Goal: Task Accomplishment & Management: Manage account settings

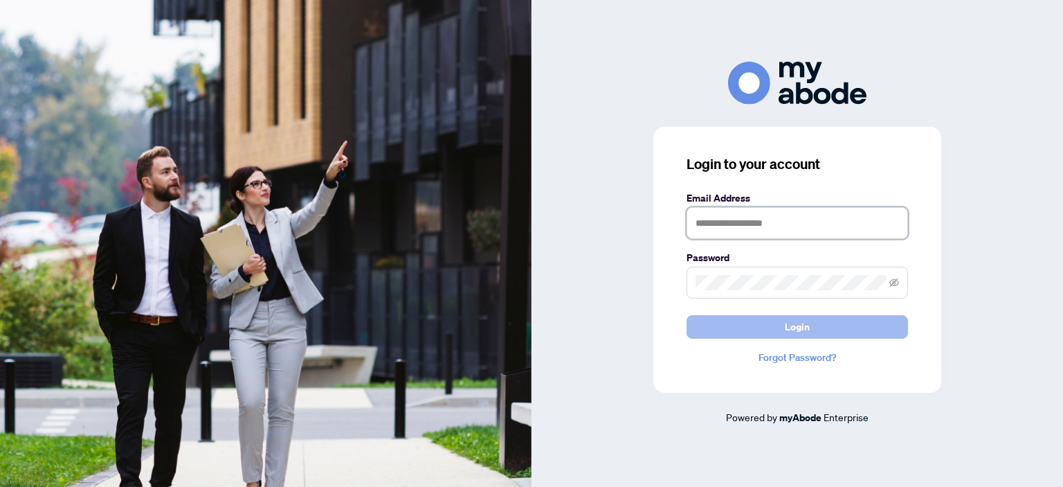
type input "**********"
click at [797, 324] on span "Login" at bounding box center [797, 327] width 25 height 22
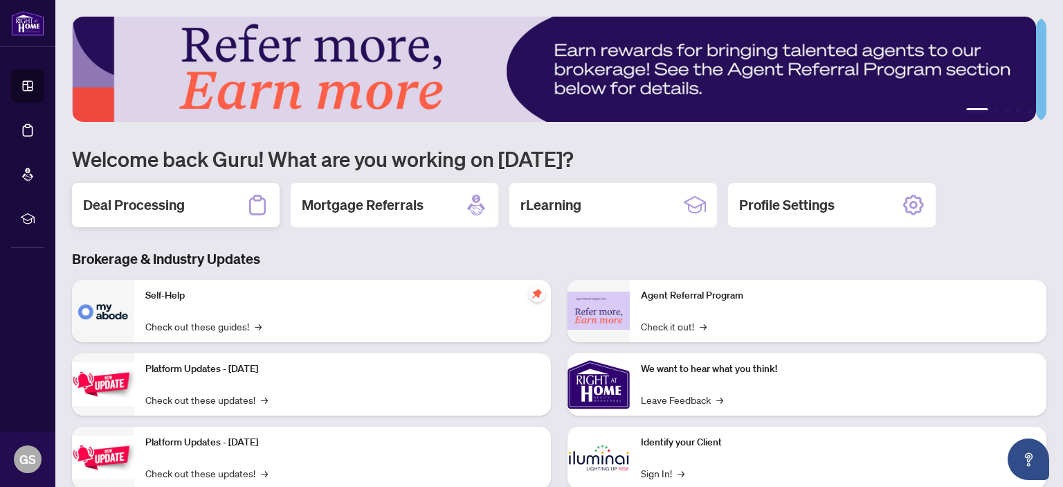
click at [155, 199] on h2 "Deal Processing" at bounding box center [134, 204] width 102 height 19
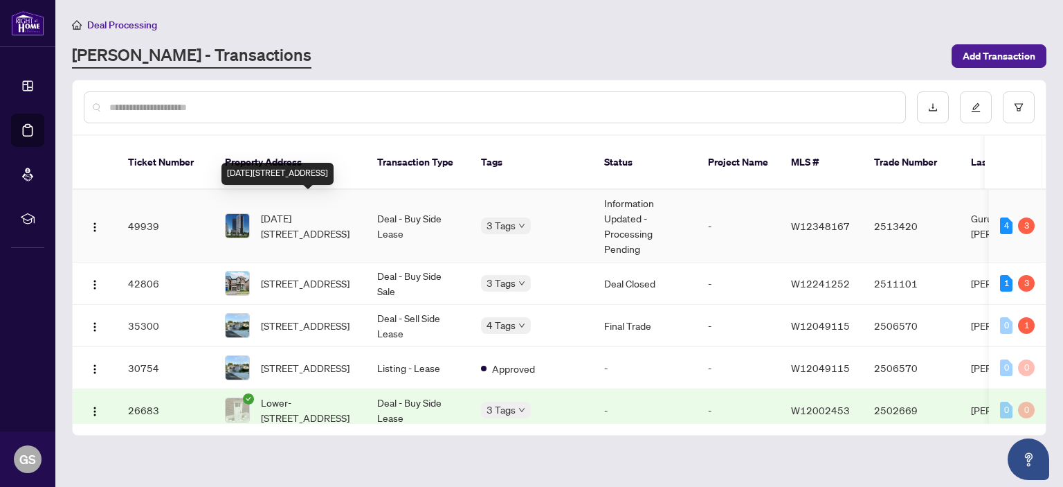
click at [296, 210] on span "[DATE][STREET_ADDRESS]" at bounding box center [308, 225] width 94 height 30
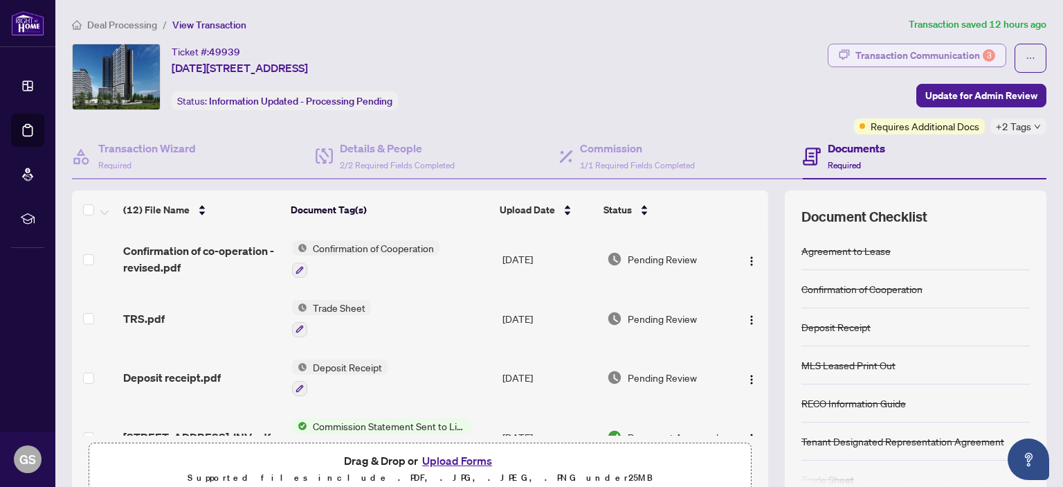
click at [903, 51] on div "Transaction Communication 3" at bounding box center [926, 55] width 140 height 22
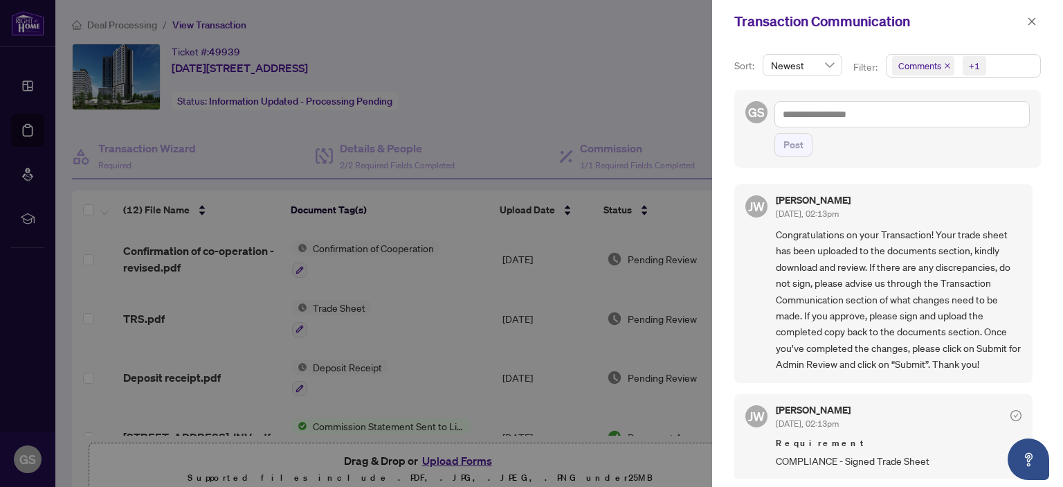
click at [647, 82] on div at bounding box center [531, 243] width 1063 height 487
click at [1031, 19] on icon "close" at bounding box center [1032, 22] width 10 height 10
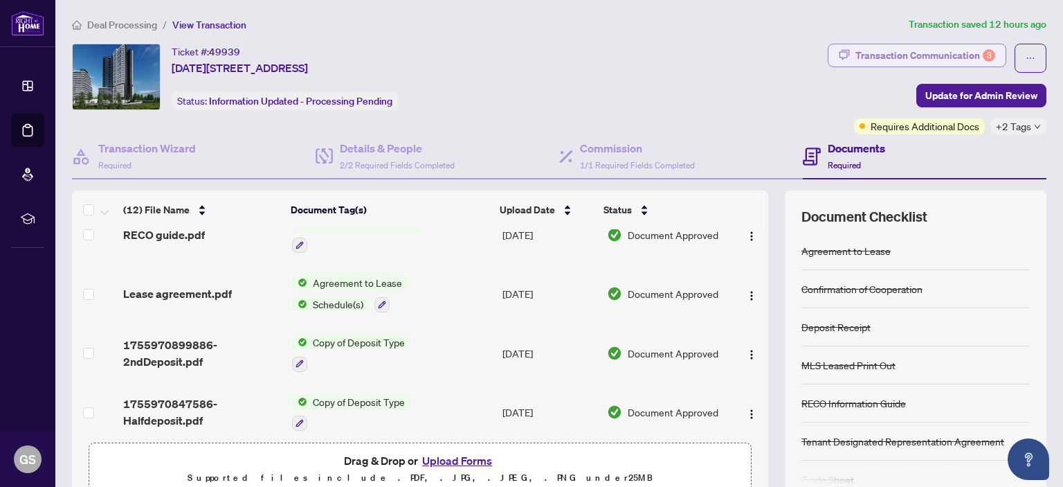
click at [928, 53] on div "Transaction Communication 3" at bounding box center [926, 55] width 140 height 22
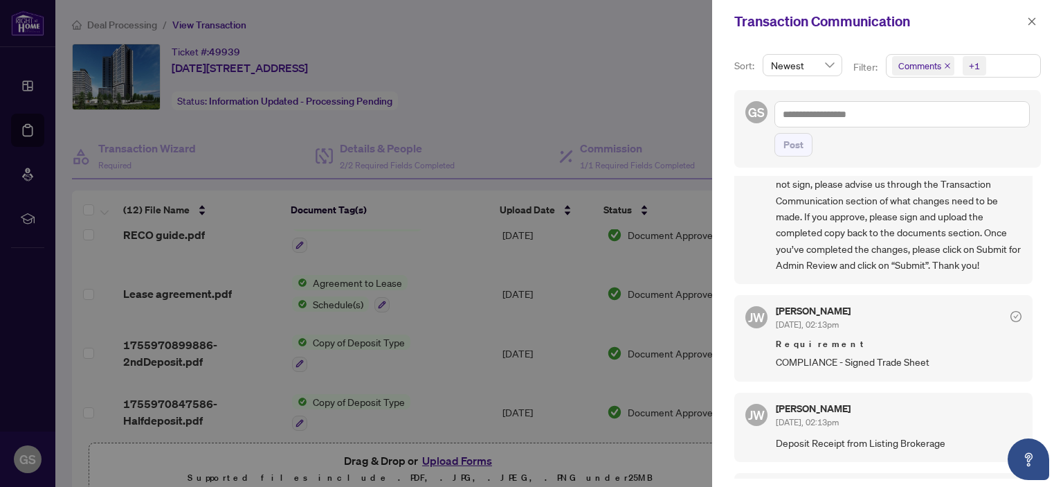
scroll to position [100, 0]
click at [1033, 21] on icon "close" at bounding box center [1033, 21] width 8 height 8
